Goal: Task Accomplishment & Management: Complete application form

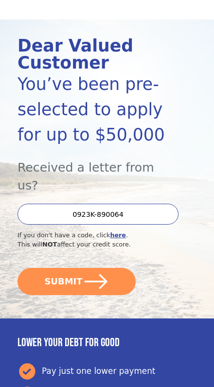
scroll to position [87, 0]
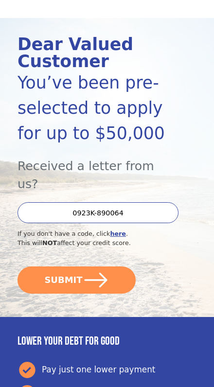
click at [107, 267] on icon "submit" at bounding box center [96, 280] width 26 height 26
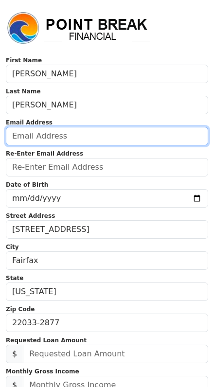
click at [154, 142] on input "email" at bounding box center [107, 136] width 202 height 18
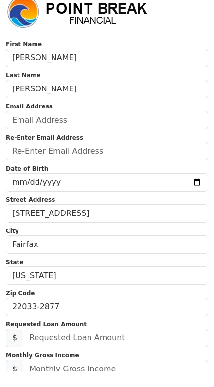
scroll to position [16, 0]
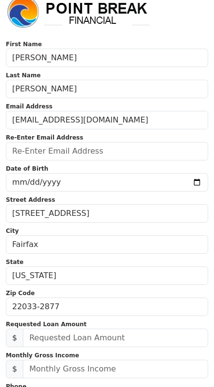
type input "jthomasridenour@gmail.com"
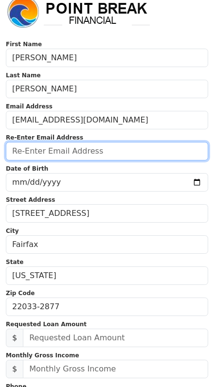
click at [163, 151] on input "email" at bounding box center [107, 151] width 202 height 18
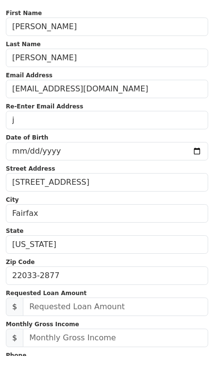
scroll to position [47, 0]
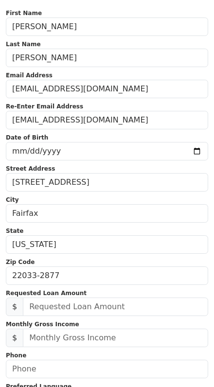
type input "jthomasridenour@gmail.com"
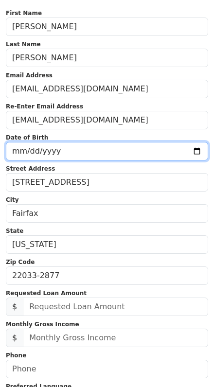
click at [163, 148] on input "date" at bounding box center [107, 151] width 202 height 18
type input "1960-08-29"
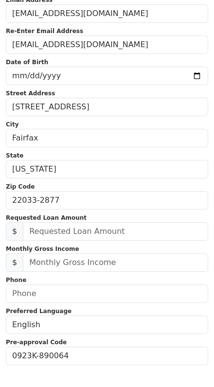
scroll to position [111, 0]
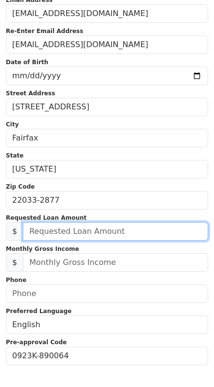
click at [163, 234] on input "text" at bounding box center [115, 243] width 185 height 18
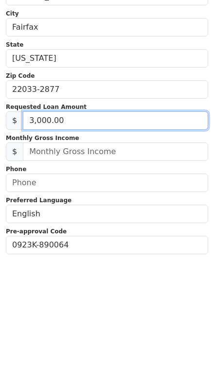
type input "30,000.00"
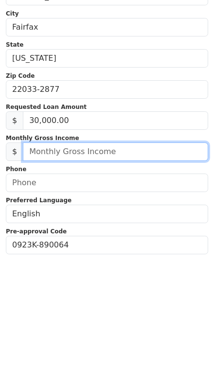
click at [167, 265] on input "text" at bounding box center [115, 274] width 185 height 18
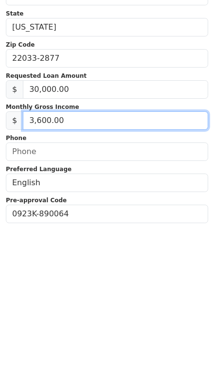
type input "36,000.00"
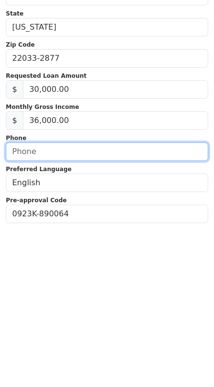
click at [149, 296] on input "text" at bounding box center [107, 305] width 202 height 18
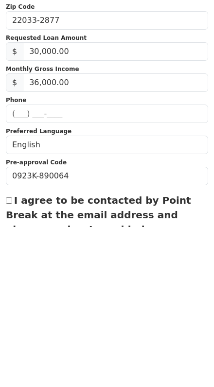
scroll to position [253, 0]
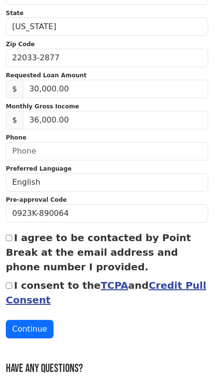
type input "(703) 627-3549"
click at [6, 247] on input "I agree to be contacted by Point Break at the email address and phone number I …" at bounding box center [9, 250] width 6 height 6
checkbox input "true"
click at [8, 294] on input "I consent to the TCPA and Credit Pull Consent" at bounding box center [9, 297] width 6 height 6
checkbox input "true"
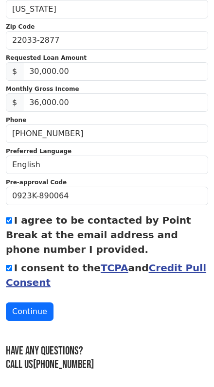
scroll to position [283, 0]
click at [39, 313] on button "Continue" at bounding box center [30, 311] width 48 height 18
